Goal: Navigation & Orientation: Find specific page/section

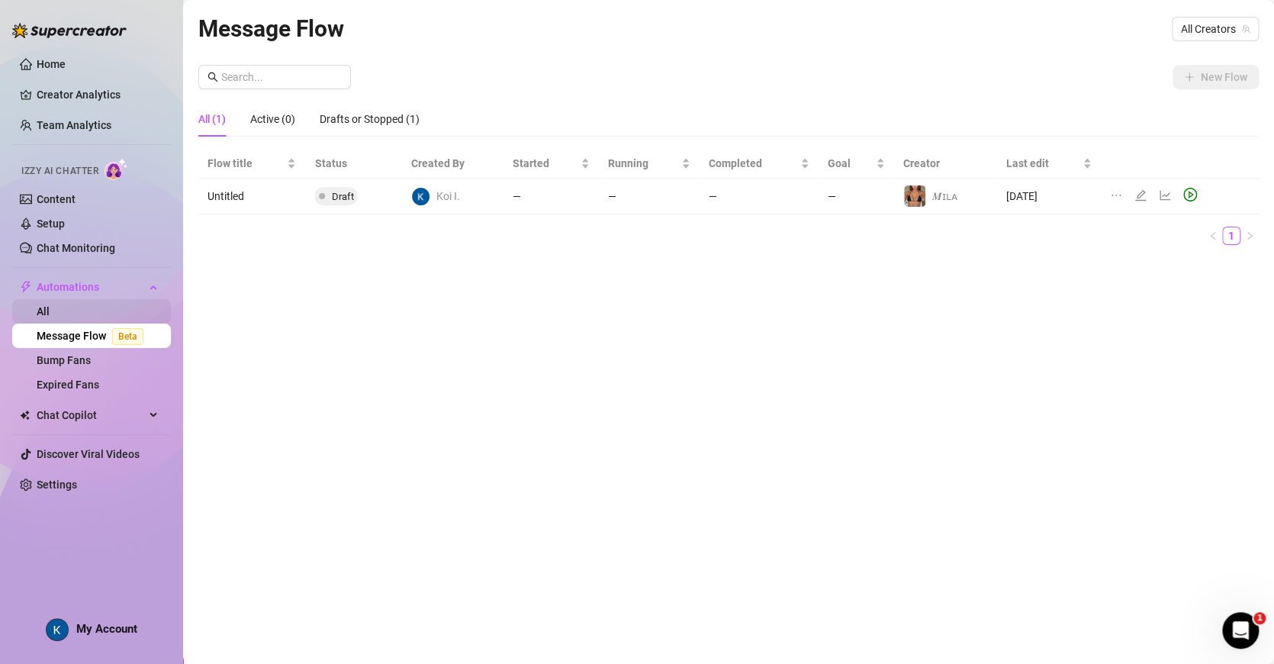
click at [50, 317] on link "All" at bounding box center [43, 311] width 13 height 12
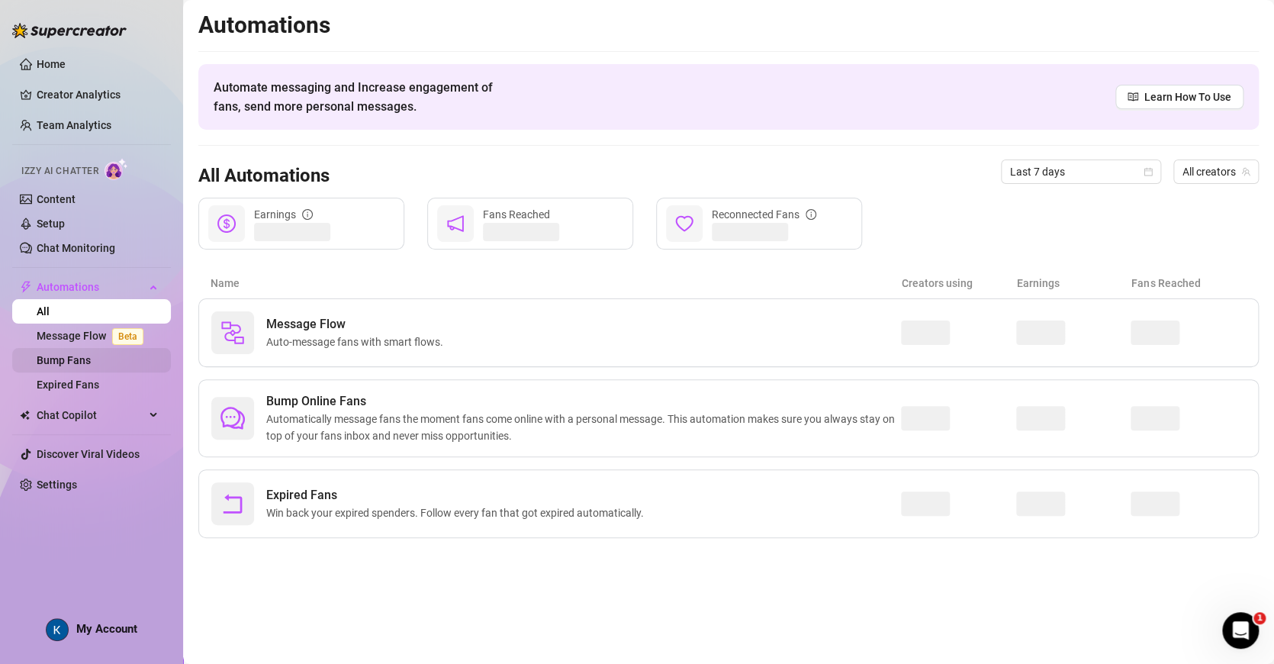
click at [52, 354] on link "Bump Fans" at bounding box center [64, 360] width 54 height 12
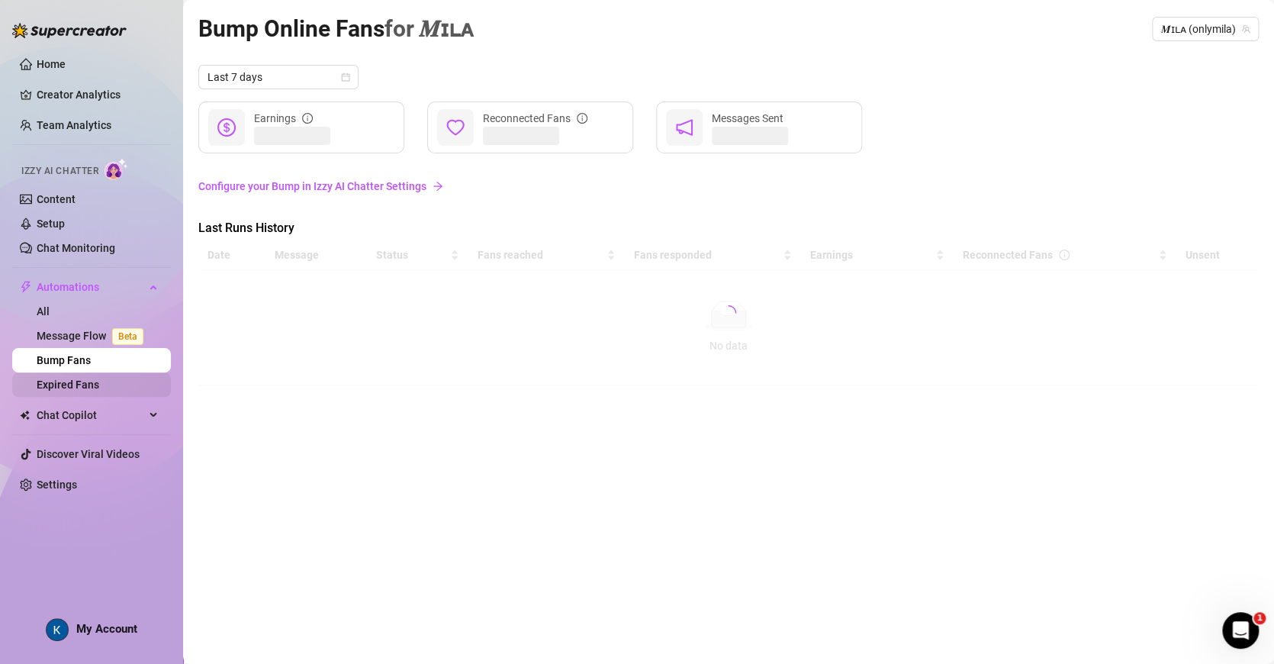
click at [50, 381] on link "Expired Fans" at bounding box center [68, 384] width 63 height 12
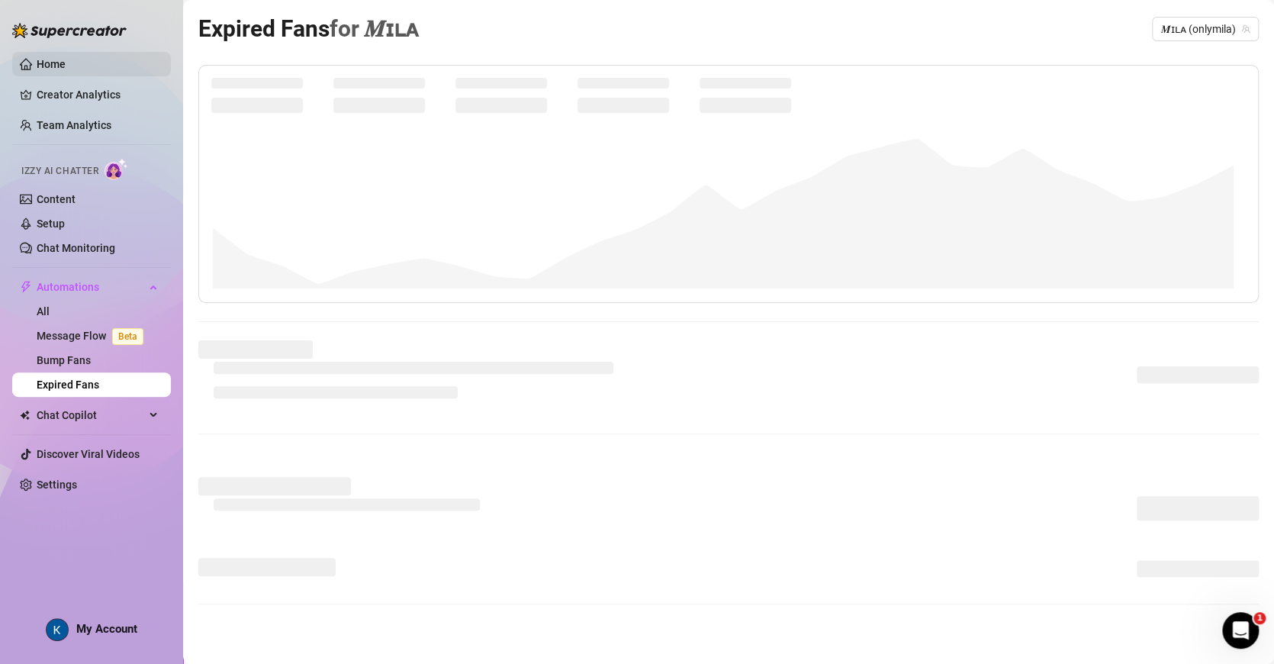
click at [66, 66] on link "Home" at bounding box center [51, 64] width 29 height 12
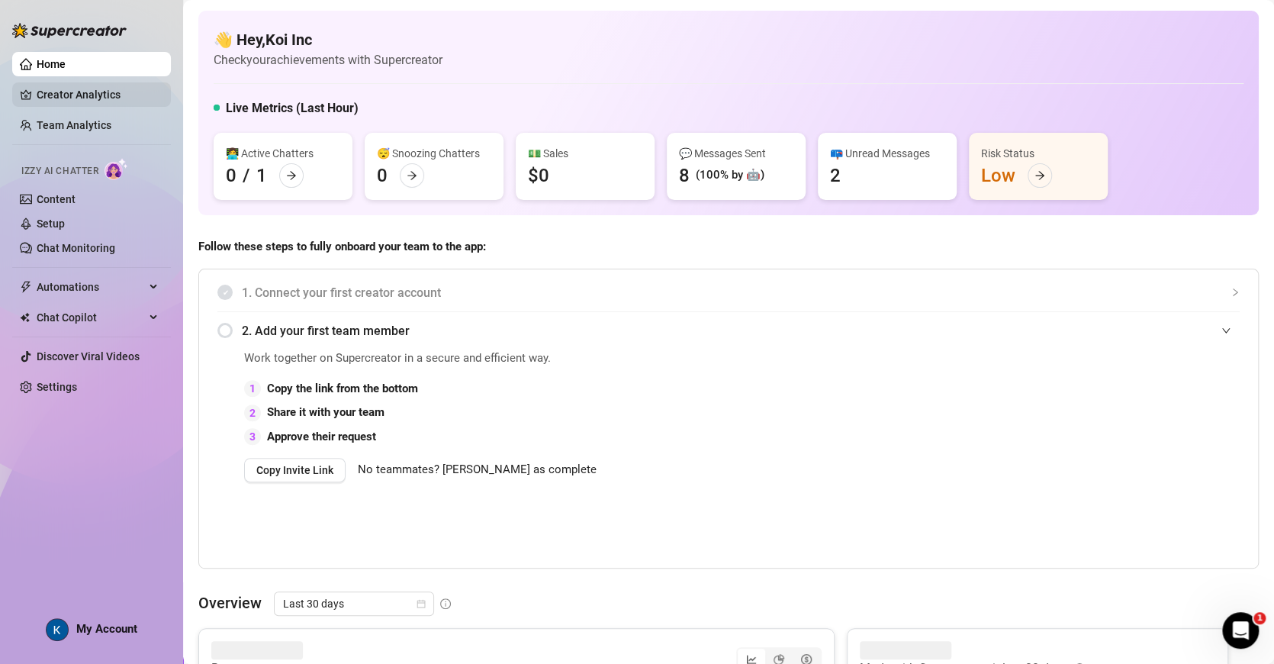
click at [68, 98] on link "Creator Analytics" at bounding box center [98, 94] width 122 height 24
